Goal: Use online tool/utility: Utilize a website feature to perform a specific function

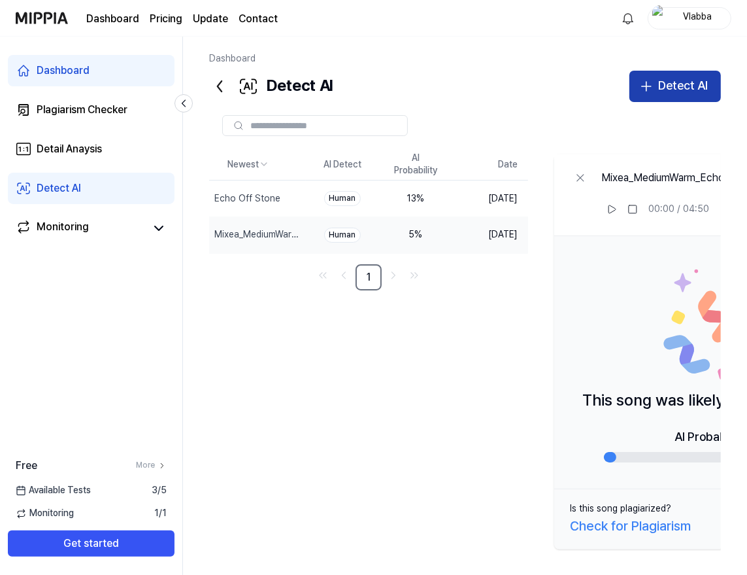
click at [670, 91] on div "Detect AI" at bounding box center [683, 85] width 50 height 19
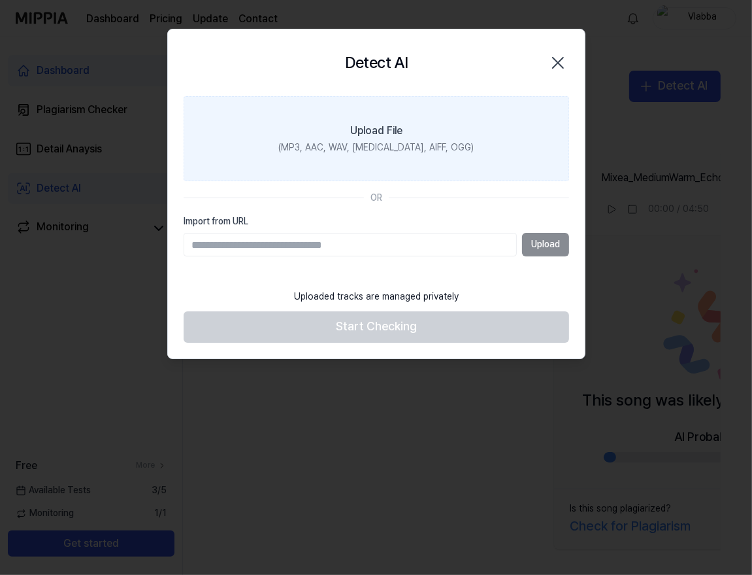
click at [399, 133] on div "Upload File" at bounding box center [376, 131] width 52 height 16
click at [0, 0] on input "Upload File (MP3, AAC, WAV, FLAC, AIFF, OGG)" at bounding box center [0, 0] width 0 height 0
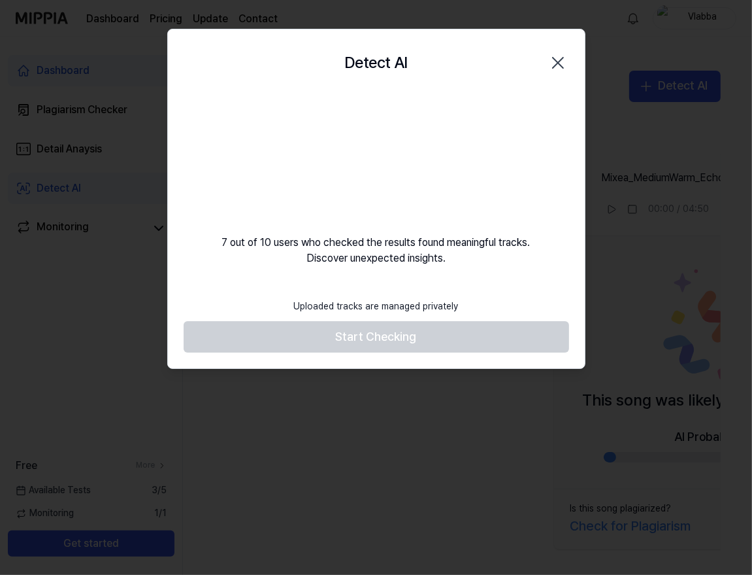
click at [563, 63] on icon "button" at bounding box center [558, 62] width 21 height 21
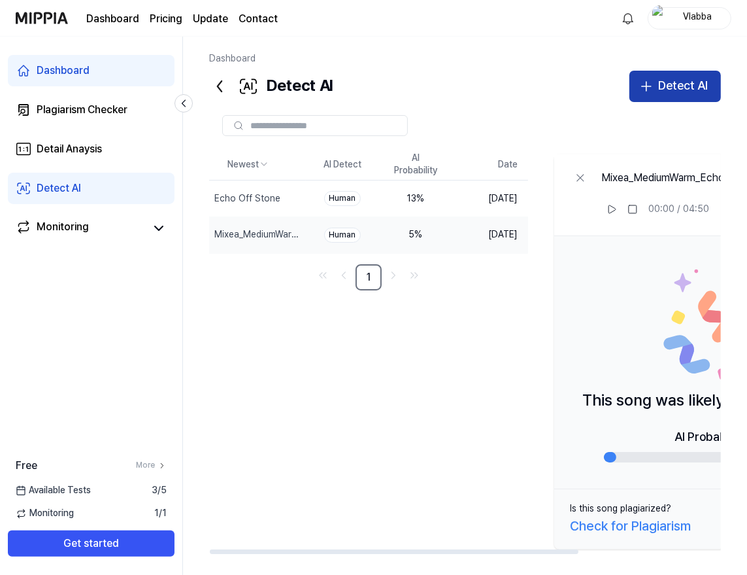
click at [665, 78] on div "Detect AI" at bounding box center [683, 85] width 50 height 19
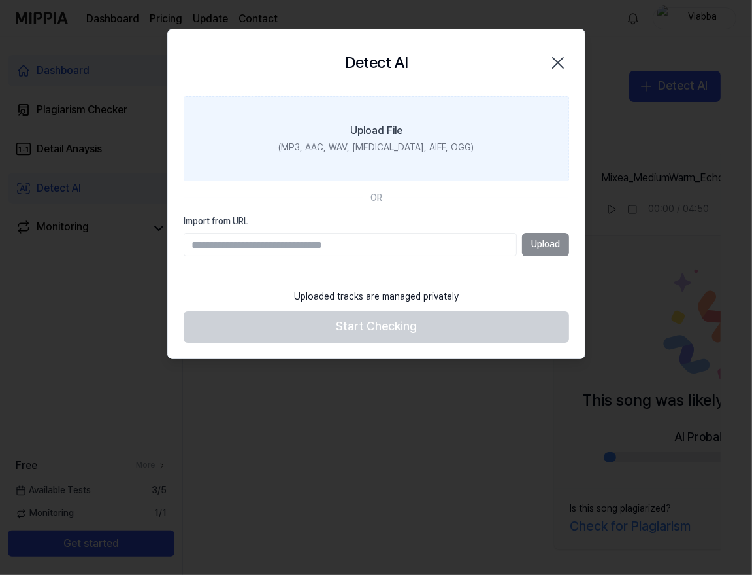
click at [397, 139] on label "Upload File (MP3, AAC, WAV, FLAC, AIFF, OGG)" at bounding box center [377, 138] width 386 height 85
click at [0, 0] on input "Upload File (MP3, AAC, WAV, FLAC, AIFF, OGG)" at bounding box center [0, 0] width 0 height 0
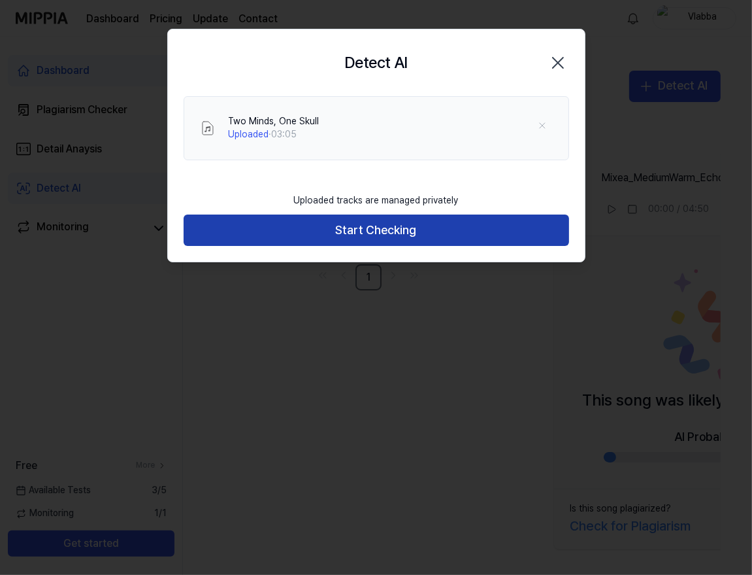
click at [392, 236] on button "Start Checking" at bounding box center [377, 229] width 386 height 31
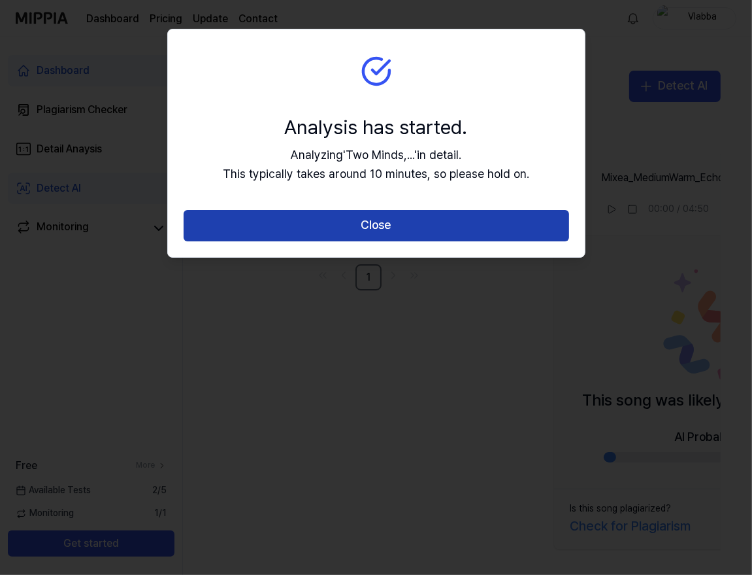
click at [355, 235] on button "Close" at bounding box center [377, 225] width 386 height 31
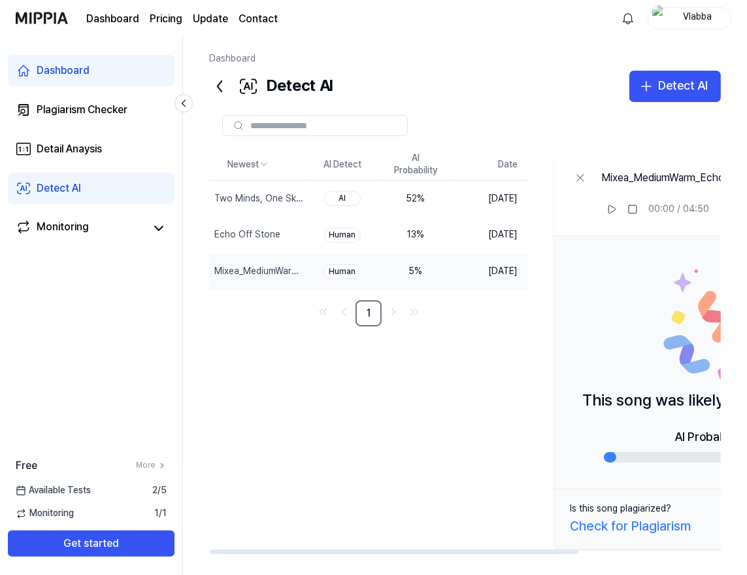
drag, startPoint x: 415, startPoint y: 550, endPoint x: 280, endPoint y: 548, distance: 134.6
click at [280, 549] on div at bounding box center [394, 551] width 369 height 5
click at [669, 86] on div "Detect AI" at bounding box center [683, 85] width 50 height 19
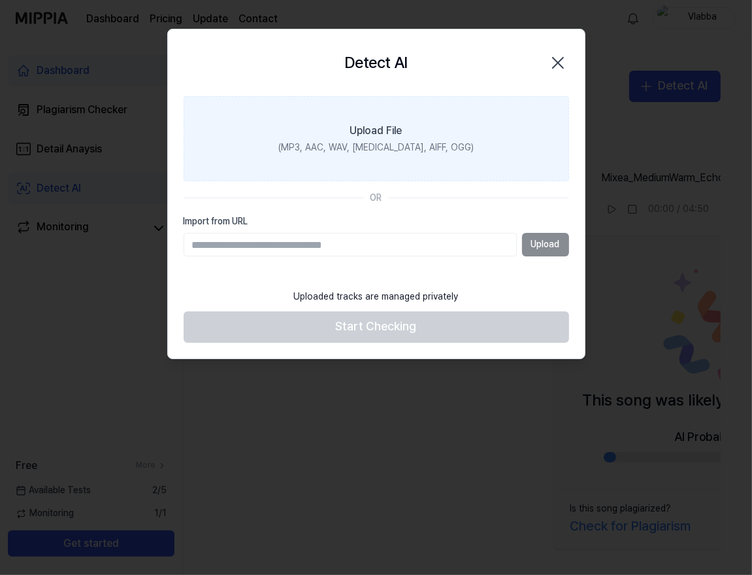
click at [378, 124] on div "Upload File" at bounding box center [376, 131] width 52 height 16
click at [0, 0] on input "Upload File (MP3, AAC, WAV, FLAC, AIFF, OGG)" at bounding box center [0, 0] width 0 height 0
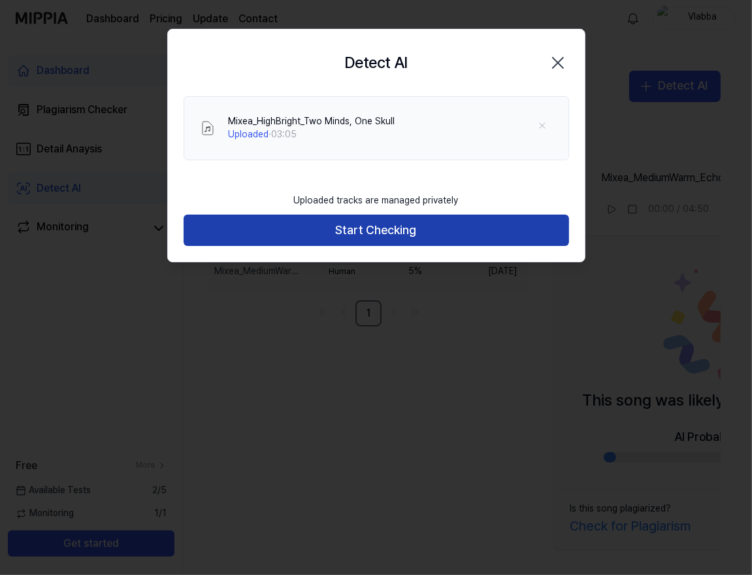
click at [386, 233] on button "Start Checking" at bounding box center [377, 229] width 386 height 31
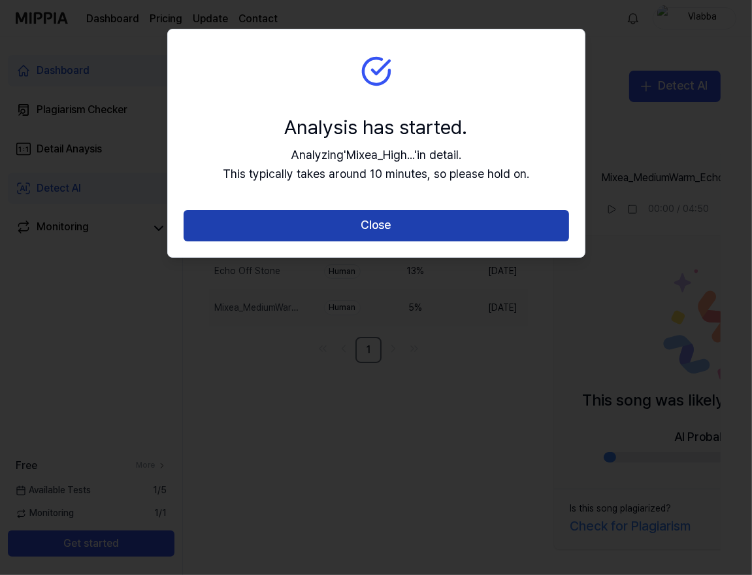
click at [376, 221] on button "Close" at bounding box center [377, 225] width 386 height 31
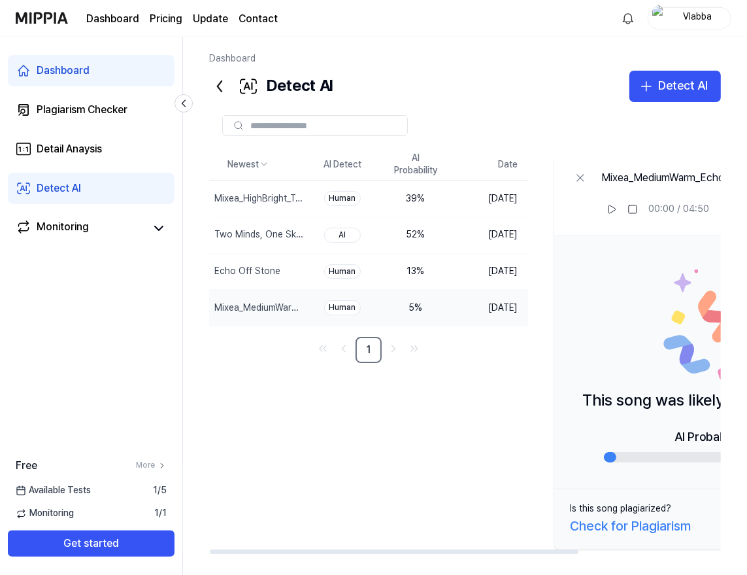
click at [366, 433] on div "Newest AI Detect AI Probability Date Mixea_HighBright_Two Minds, One Skull Dele…" at bounding box center [551, 351] width 685 height 405
click at [667, 83] on div "Detect AI" at bounding box center [683, 85] width 50 height 19
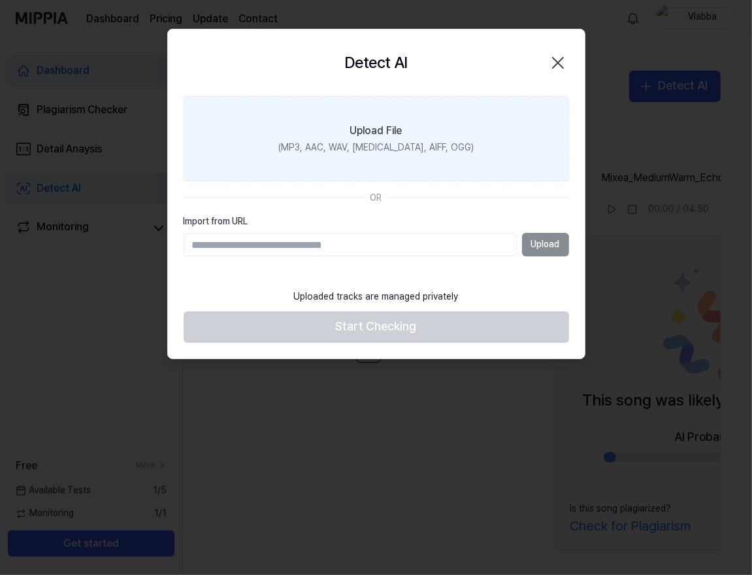
click at [426, 149] on div "(MP3, AAC, WAV, FLAC, AIFF, OGG)" at bounding box center [375, 147] width 195 height 13
click at [0, 0] on input "Upload File (MP3, AAC, WAV, FLAC, AIFF, OGG)" at bounding box center [0, 0] width 0 height 0
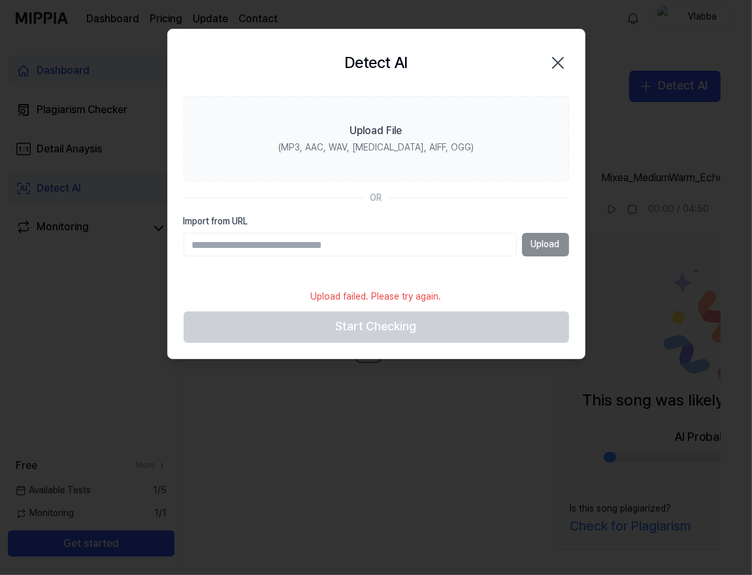
click at [563, 64] on icon "button" at bounding box center [558, 62] width 21 height 21
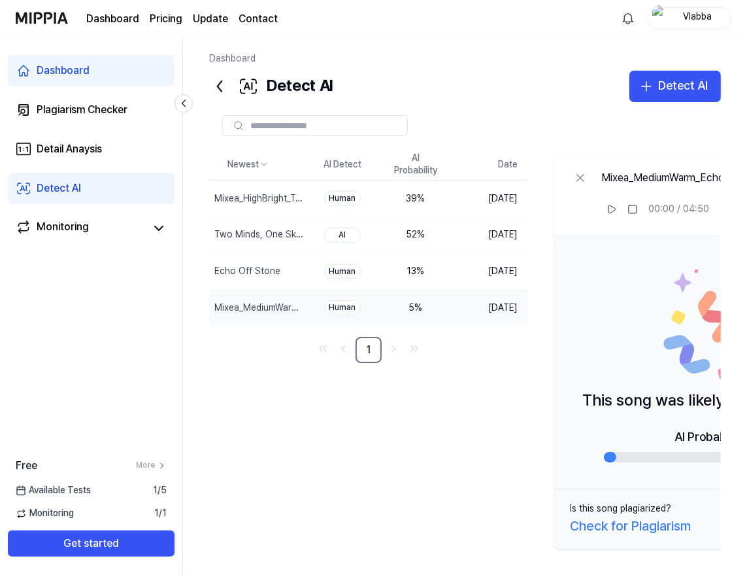
click at [701, 13] on div "Vlabba" at bounding box center [697, 17] width 51 height 14
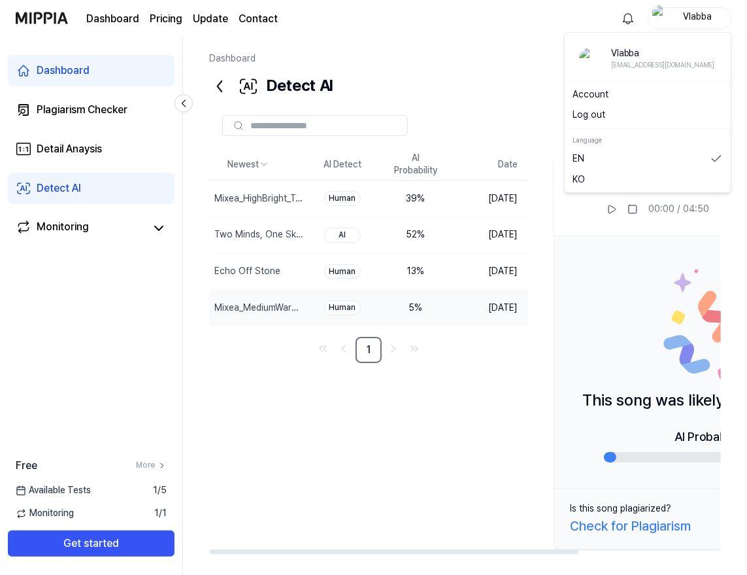
click at [463, 382] on div "Newest AI Detect AI Probability Date Mixea_HighBright_Two Minds, One Skull Dele…" at bounding box center [551, 351] width 685 height 405
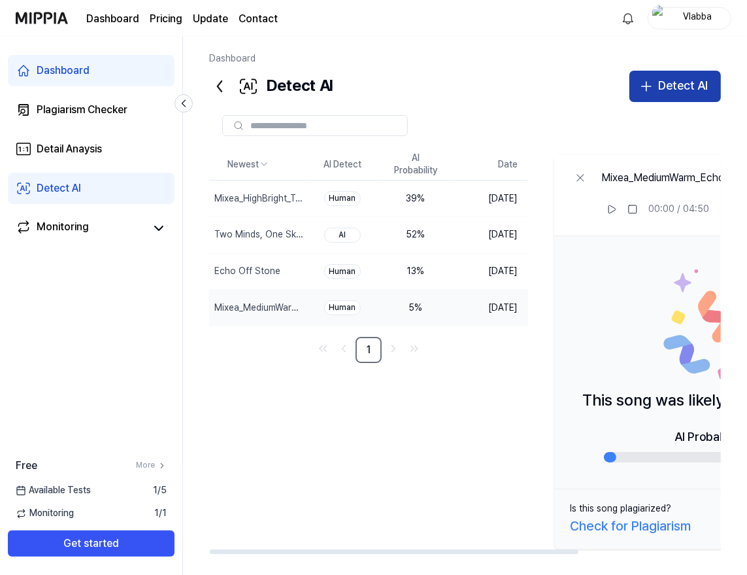
click at [663, 83] on div "Detect AI" at bounding box center [683, 85] width 50 height 19
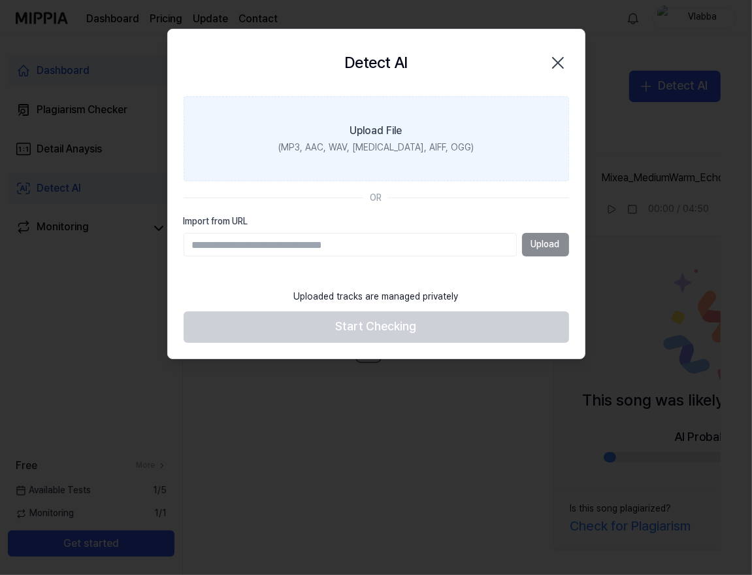
click at [413, 146] on div "(MP3, AAC, WAV, FLAC, AIFF, OGG)" at bounding box center [375, 147] width 195 height 13
click at [0, 0] on input "Upload File (MP3, AAC, WAV, FLAC, AIFF, OGG)" at bounding box center [0, 0] width 0 height 0
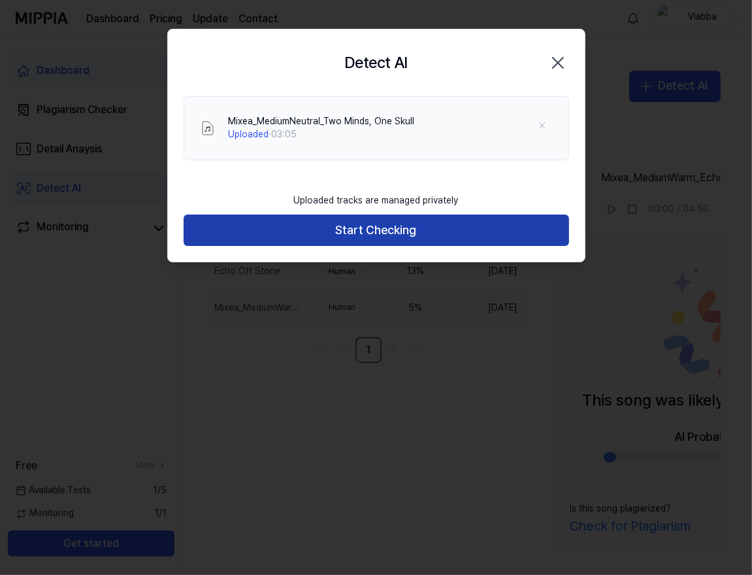
click at [369, 233] on button "Start Checking" at bounding box center [377, 229] width 386 height 31
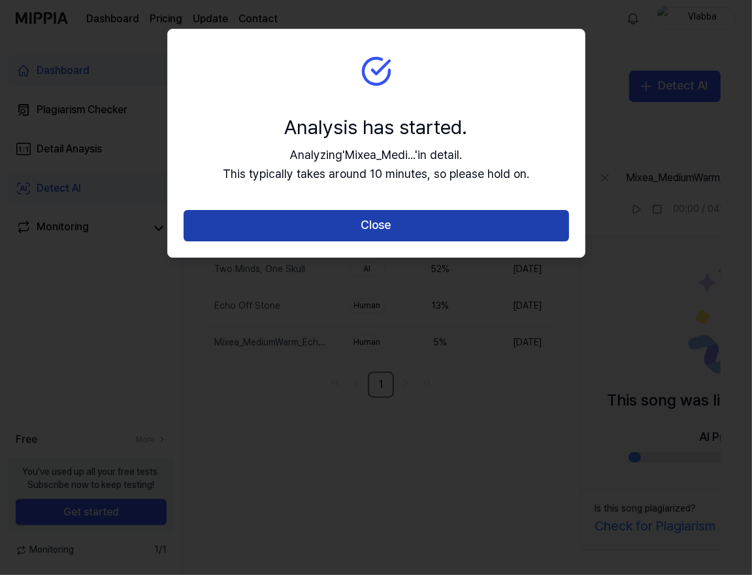
click at [417, 221] on button "Close" at bounding box center [377, 225] width 386 height 31
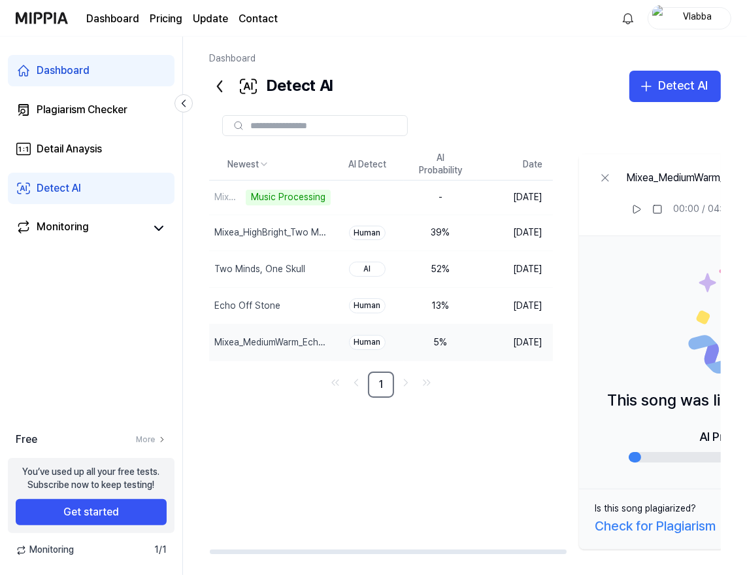
click at [429, 479] on div "Newest AI Detect AI Probability Date Mixea_MediumNeutral_Two Minds, One Skull M…" at bounding box center [564, 351] width 710 height 405
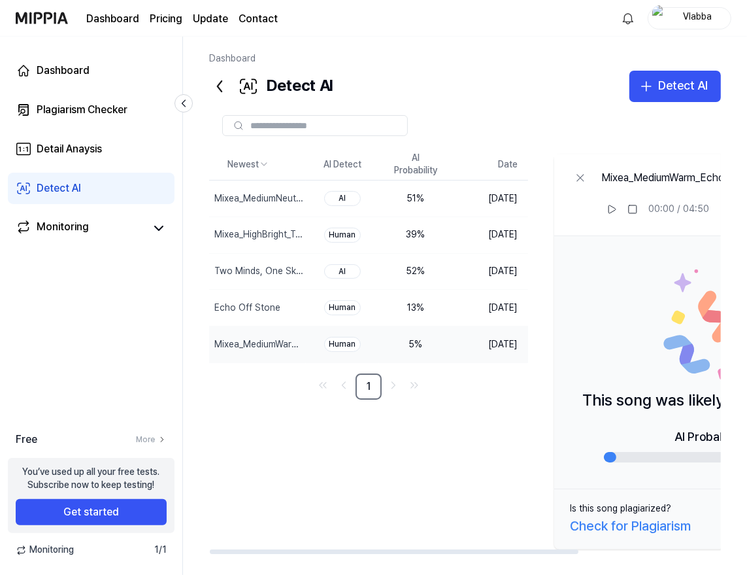
click at [461, 492] on div "Newest AI Detect AI Probability Date Mixea_MediumNeutral_Two Minds, One Skull D…" at bounding box center [551, 351] width 685 height 405
click at [400, 493] on div "Newest AI Detect AI Probability Date Mixea_MediumNeutral_Two Minds, One Skull D…" at bounding box center [551, 351] width 685 height 405
click at [361, 201] on div "AI" at bounding box center [342, 198] width 37 height 15
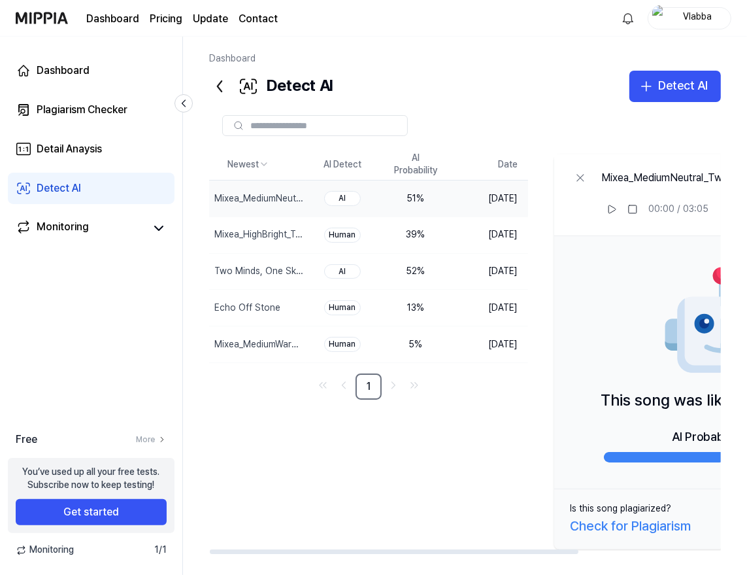
click at [361, 199] on div "AI" at bounding box center [342, 198] width 37 height 15
click at [456, 467] on div "Newest AI Detect AI Probability Date Mixea_MediumNeutral_Two Minds, One Skull D…" at bounding box center [551, 351] width 685 height 405
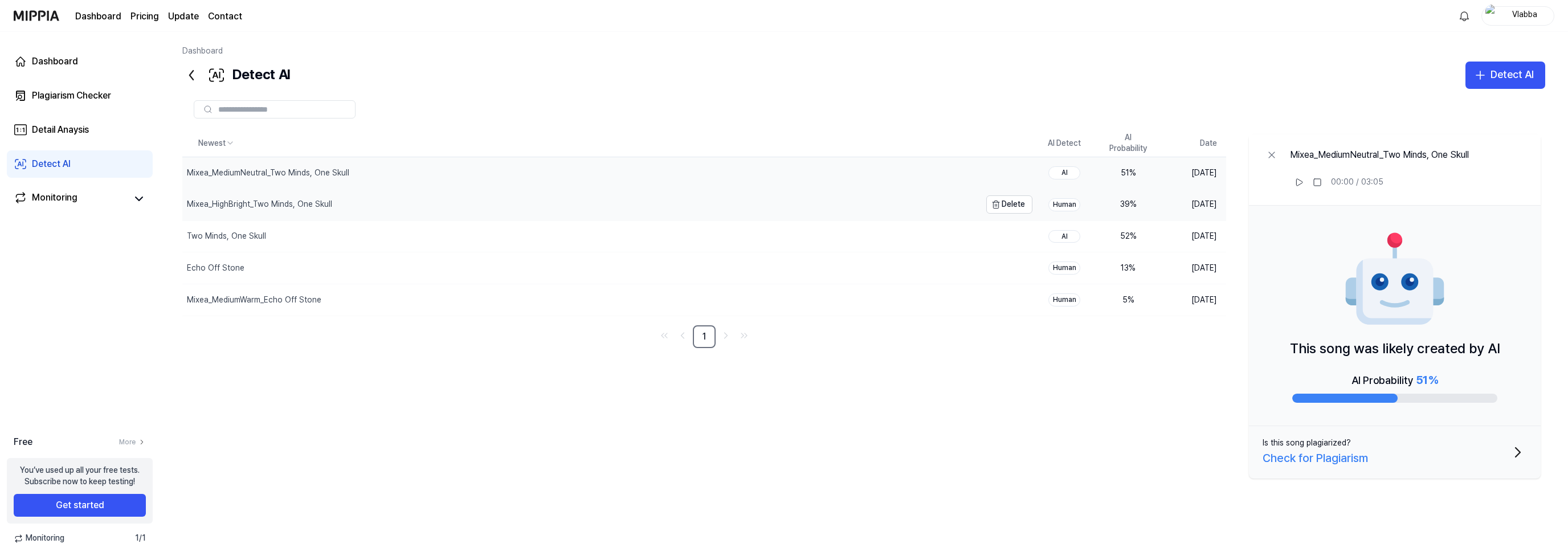
click at [655, 201] on div "Mixea_HighBright_Two Minds, One Skull" at bounding box center [581, 205] width 798 height 31
click at [655, 450] on button "Is this song plagiarized? Check for Plagiarism" at bounding box center [1395, 453] width 292 height 52
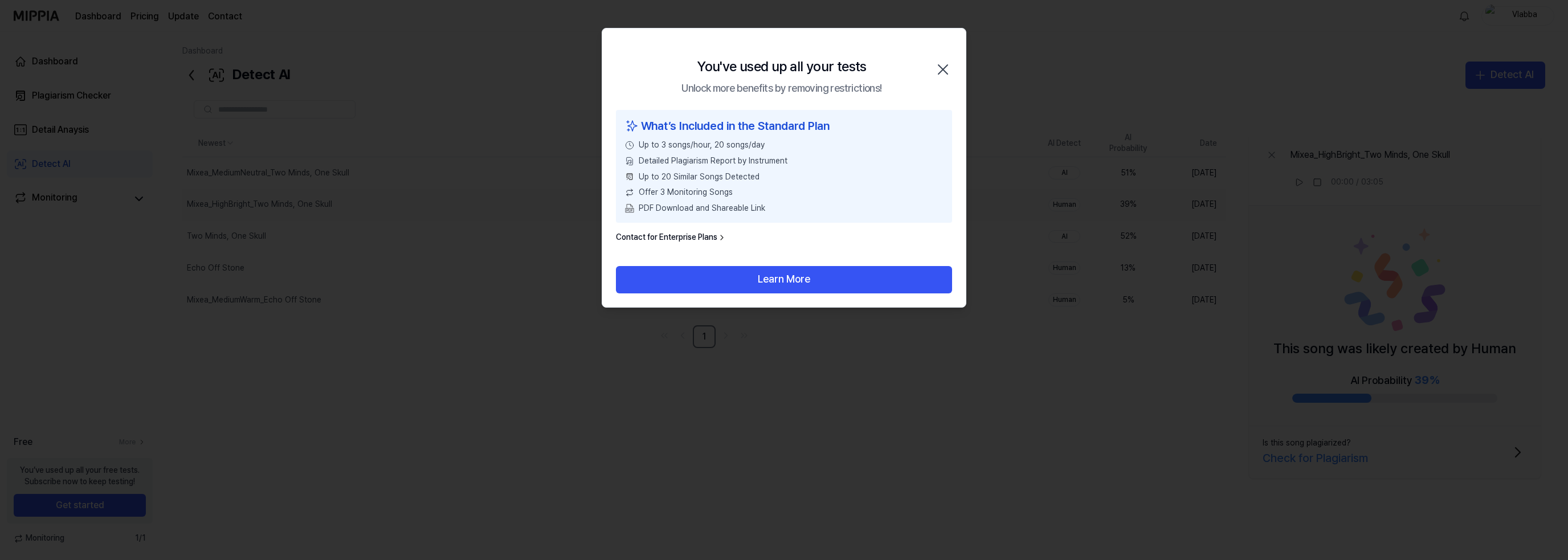
click at [655, 66] on icon "button" at bounding box center [942, 69] width 18 height 18
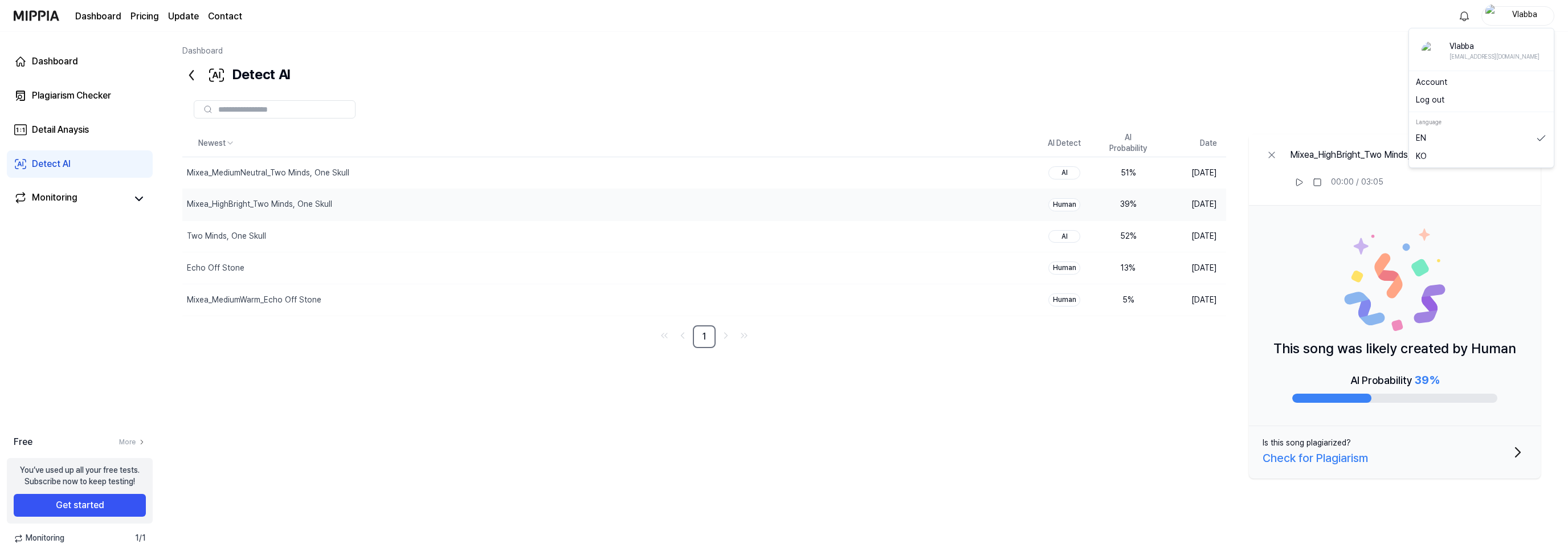
click at [655, 17] on div "Vlabba" at bounding box center [1524, 15] width 44 height 12
click at [655, 99] on button "Log out" at bounding box center [1481, 99] width 131 height 11
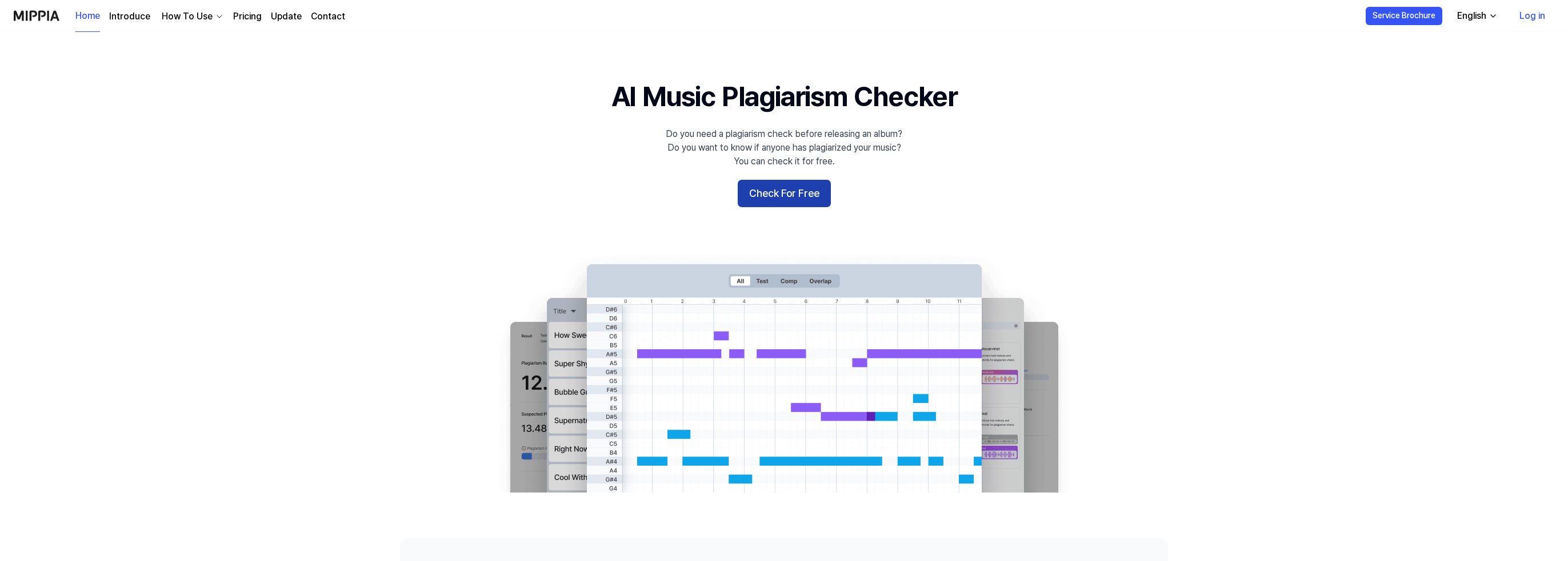
click at [790, 194] on button "Check For Free" at bounding box center [784, 193] width 94 height 27
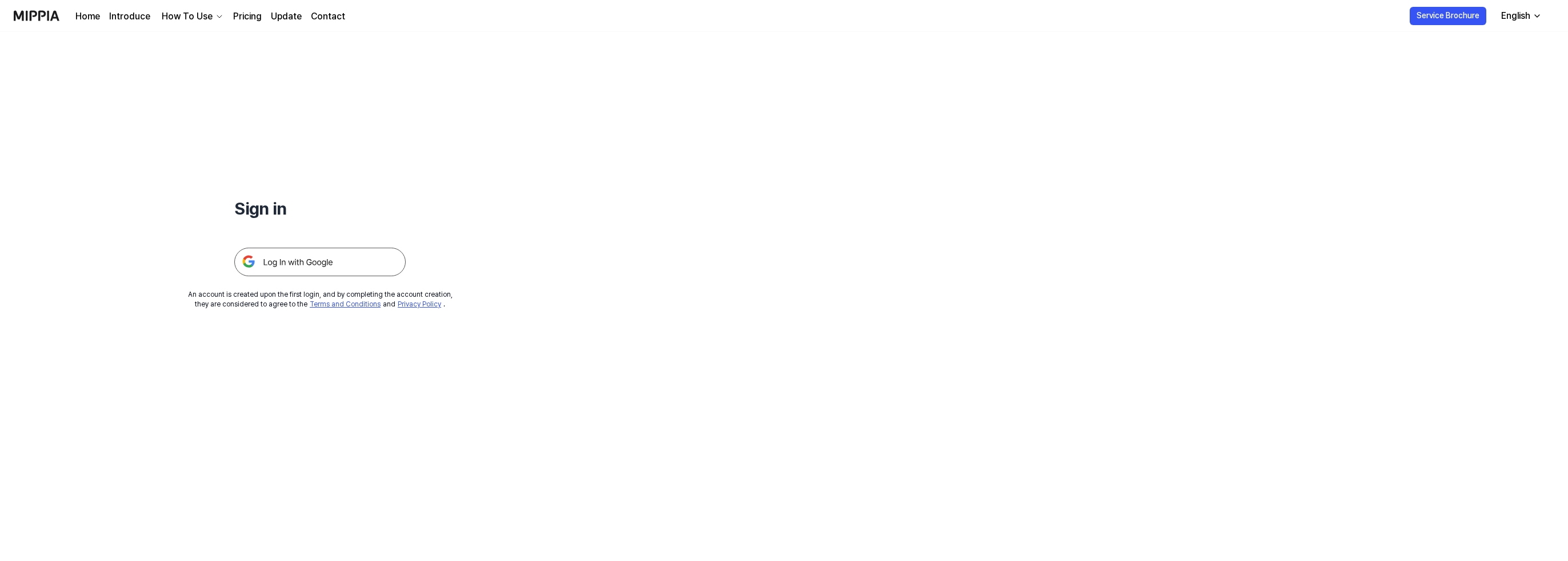
click at [332, 182] on div "Sign in" at bounding box center [320, 155] width 171 height 245
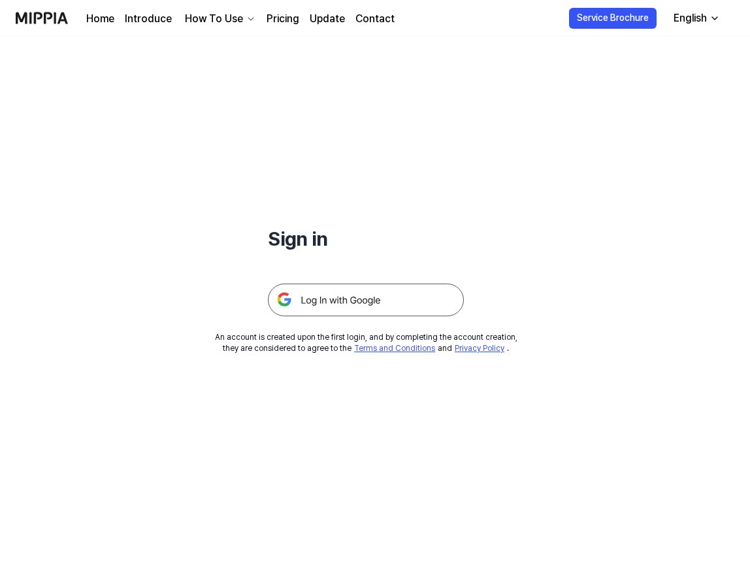
click at [397, 299] on img at bounding box center [366, 300] width 196 height 33
